Goal: Information Seeking & Learning: Learn about a topic

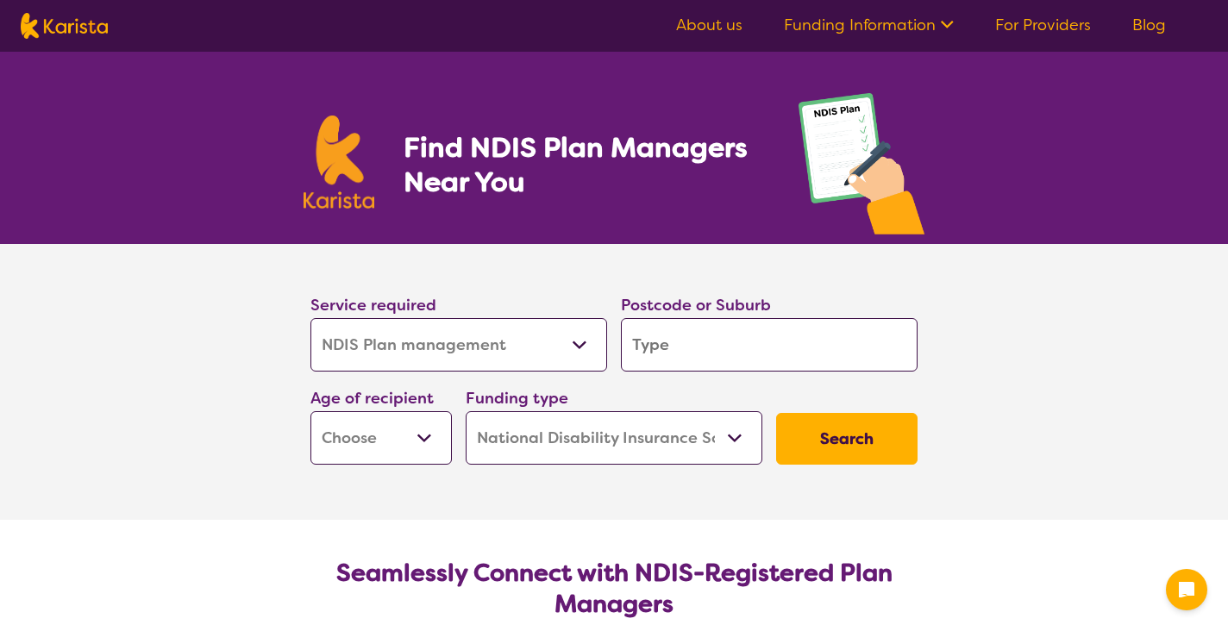
select select "NDIS Plan management"
select select "NDIS"
select select "NDIS Plan management"
select select "NDIS"
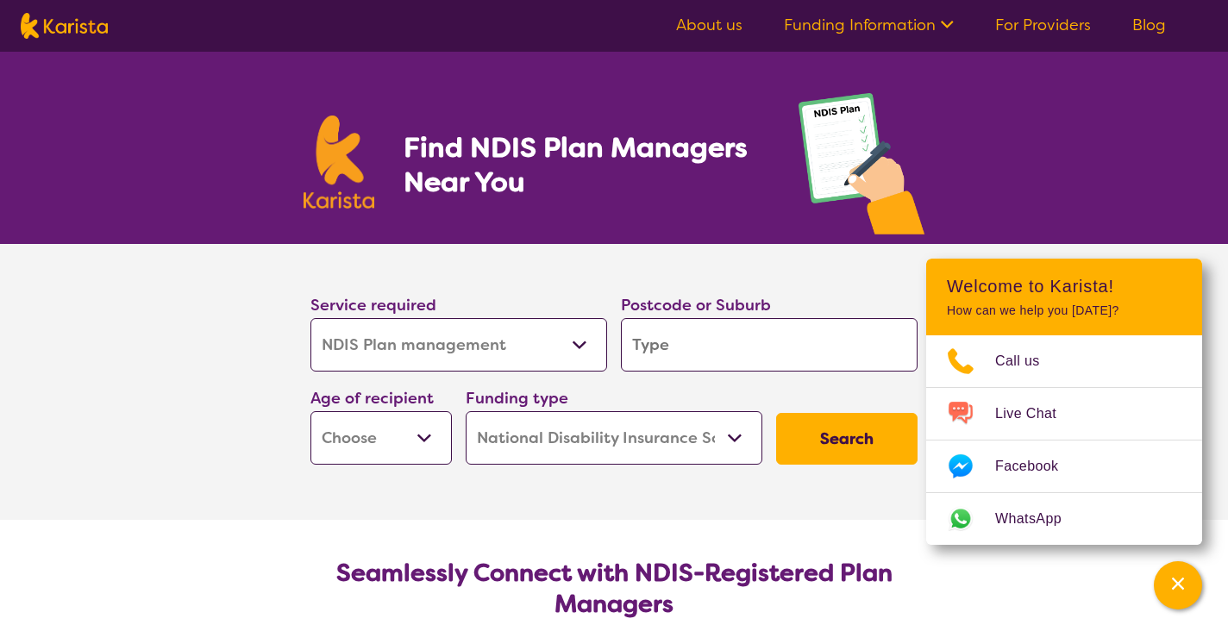
click at [679, 346] on input "search" at bounding box center [769, 344] width 297 height 53
type input "2"
type input "22"
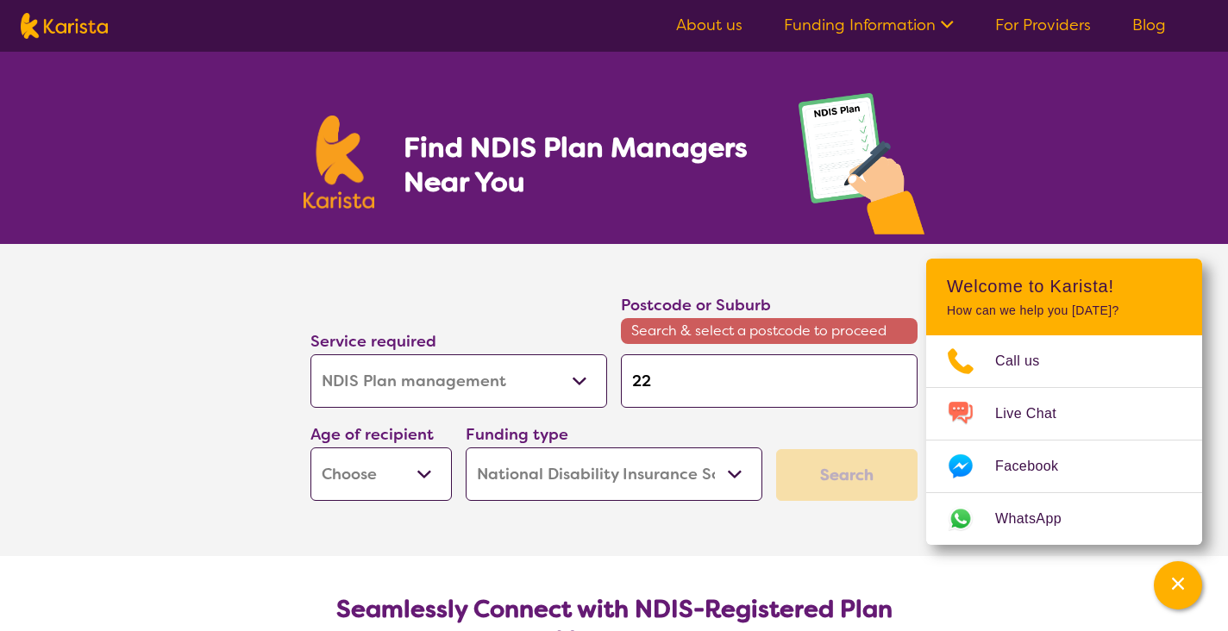
type input "229"
type input "2290"
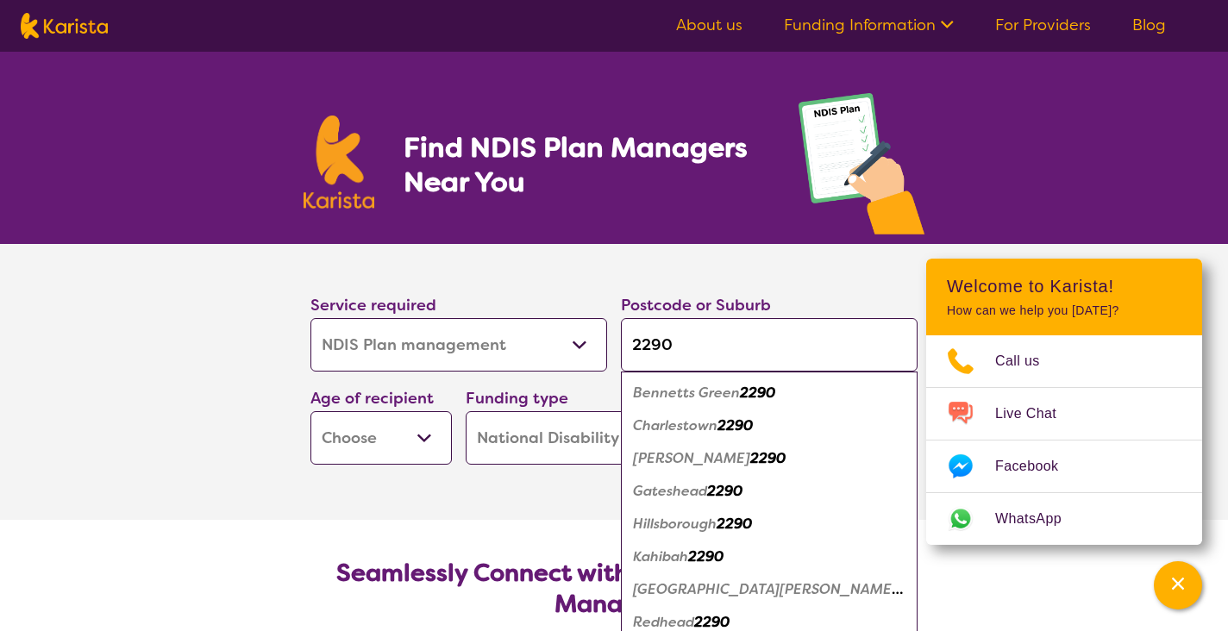
type input "2290"
click at [673, 399] on em "Bennetts Green" at bounding box center [686, 393] width 107 height 18
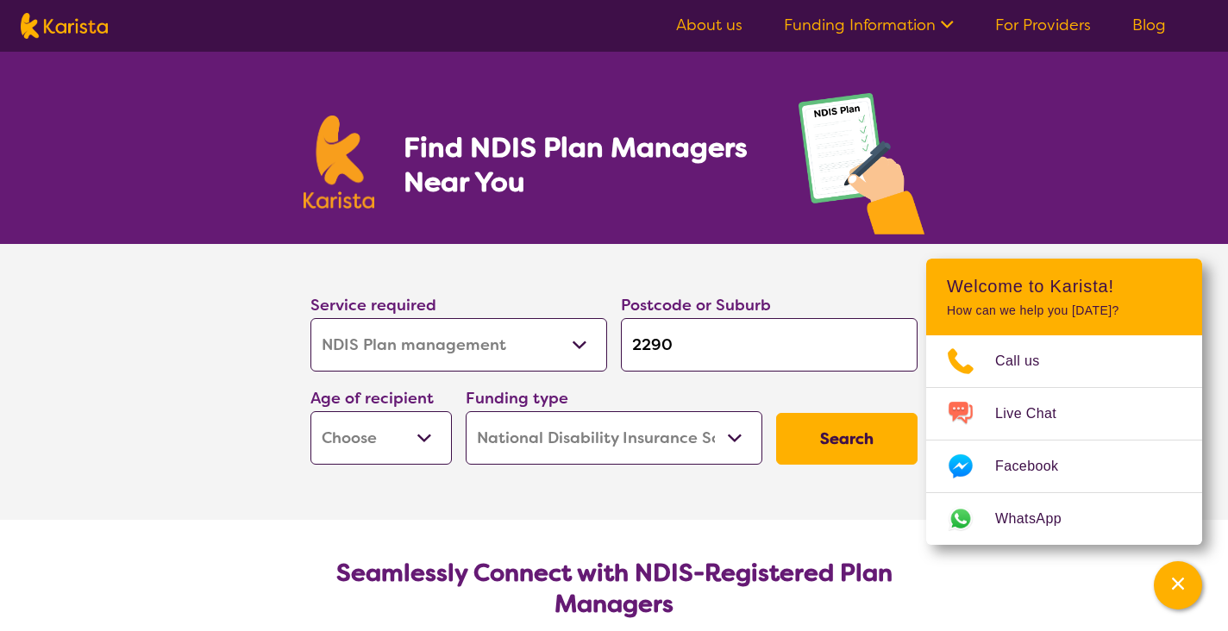
click at [842, 444] on button "Search" at bounding box center [846, 439] width 141 height 52
select select "AD"
click at [811, 431] on button "Search" at bounding box center [846, 439] width 141 height 52
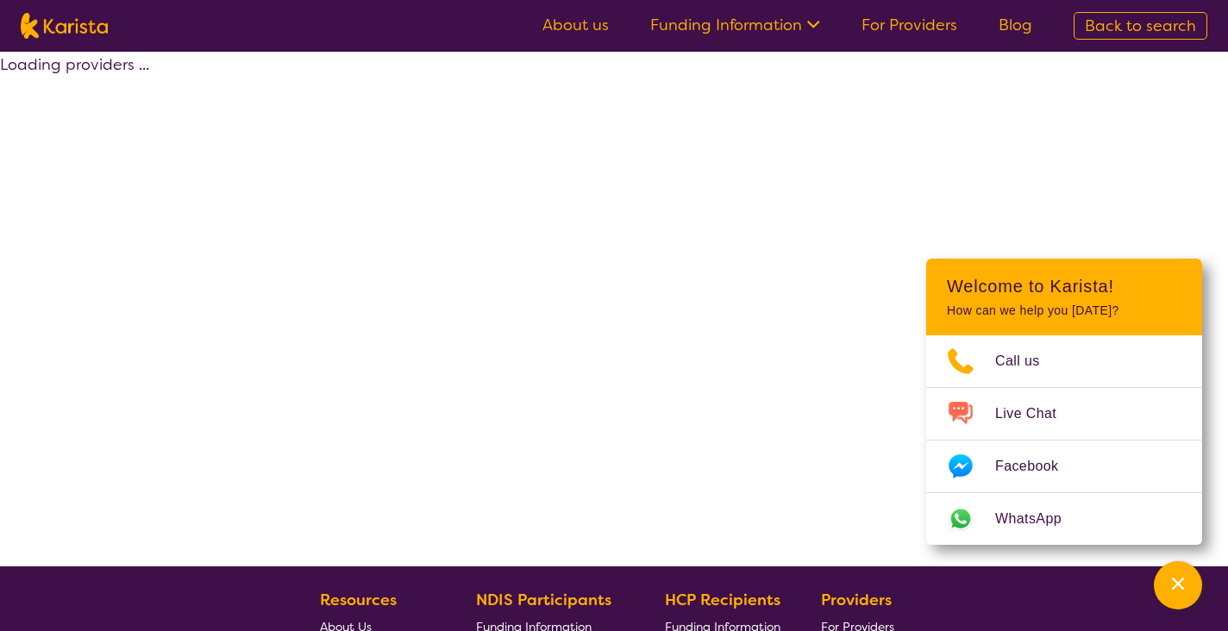
select select "by_score"
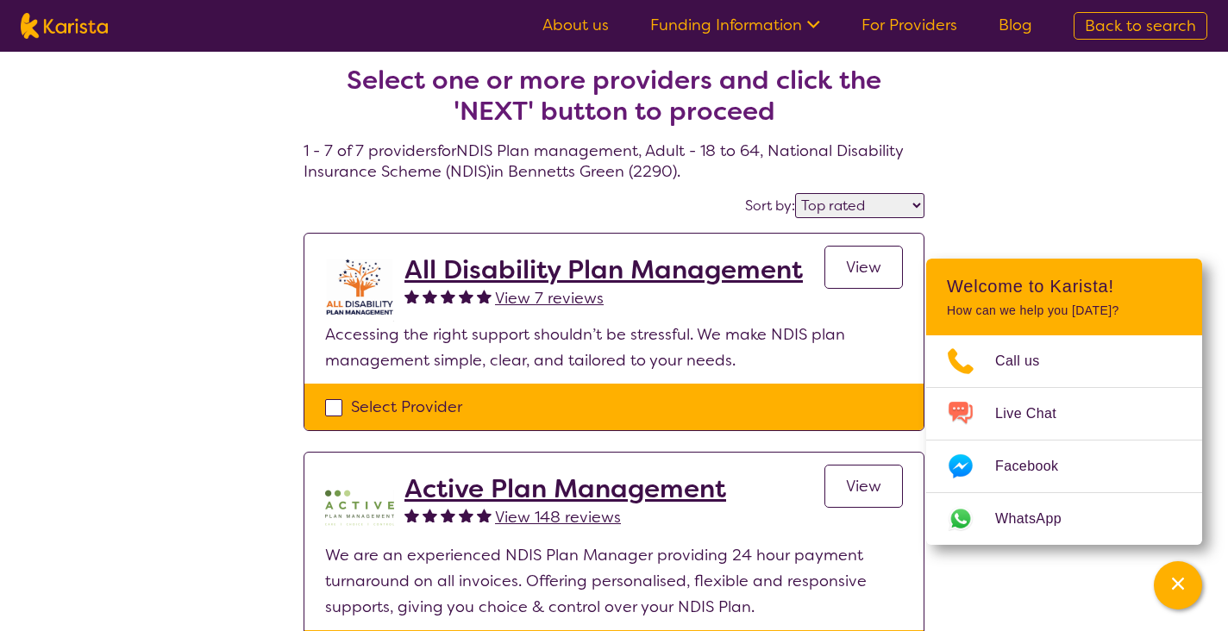
scroll to position [3, 0]
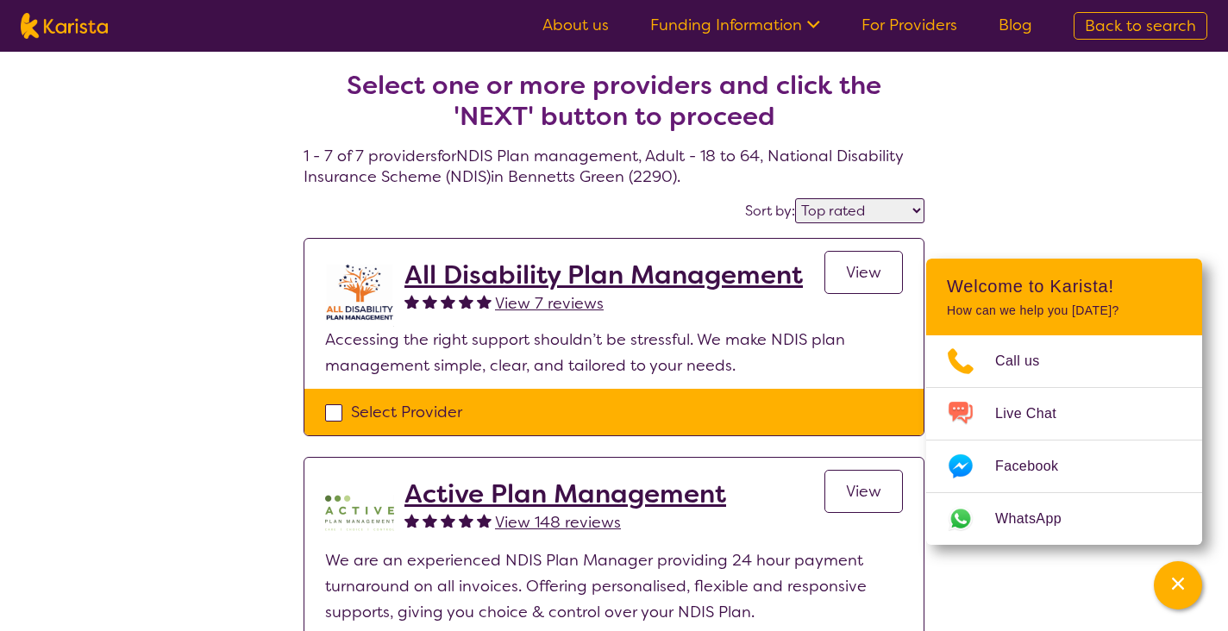
click at [703, 282] on h2 "All Disability Plan Management" at bounding box center [603, 274] width 398 height 31
